Goal: Find contact information: Find contact information

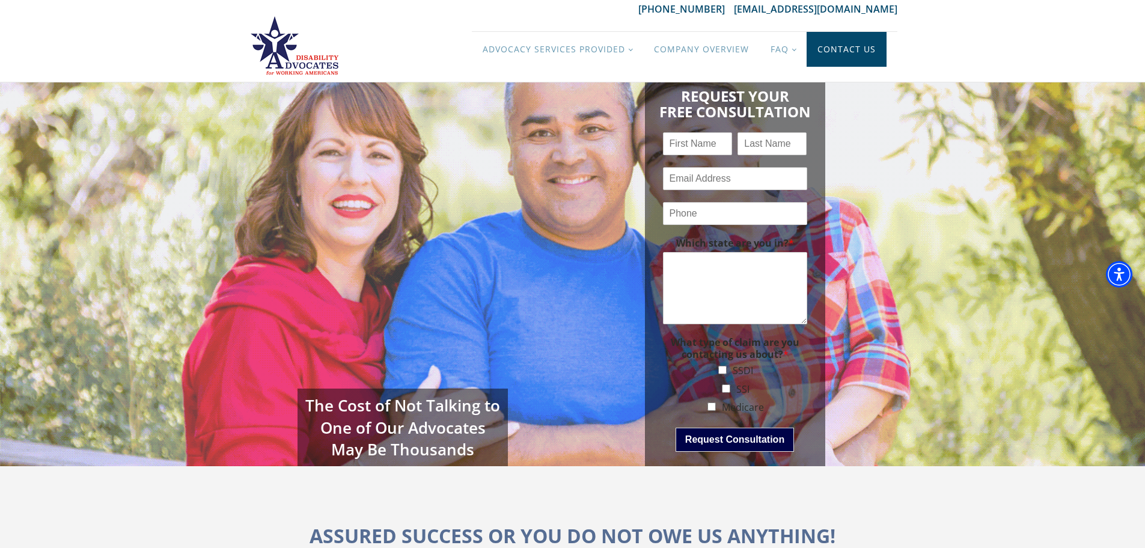
click at [842, 47] on link "Contact Us" at bounding box center [847, 49] width 80 height 35
